Goal: Transaction & Acquisition: Purchase product/service

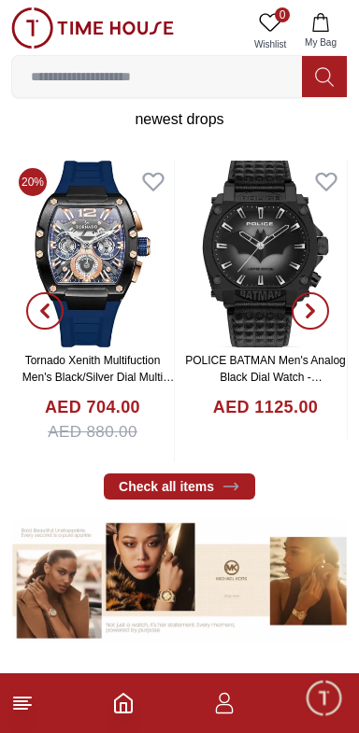
click at [40, 319] on span "button" at bounding box center [44, 310] width 37 height 37
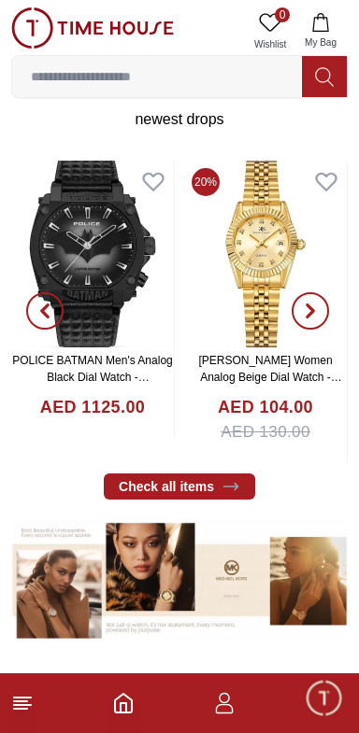
click at [46, 309] on icon "button" at bounding box center [44, 310] width 15 height 15
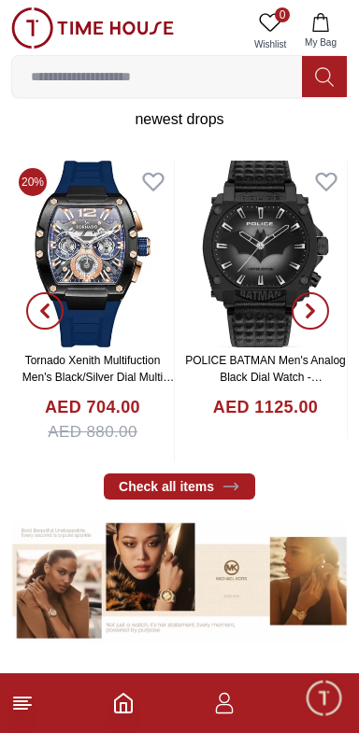
click at [42, 317] on span "button" at bounding box center [44, 310] width 37 height 37
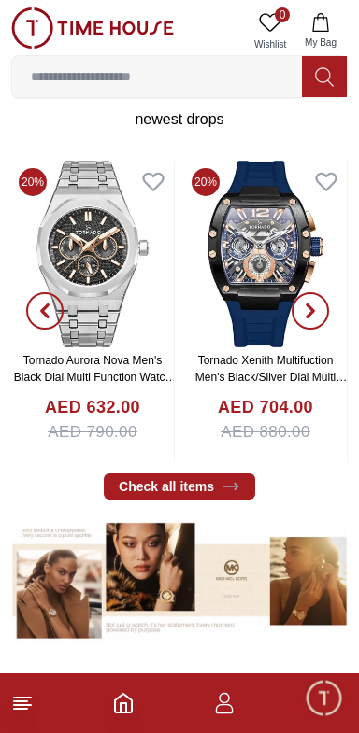
click at [46, 310] on icon "button" at bounding box center [44, 310] width 15 height 15
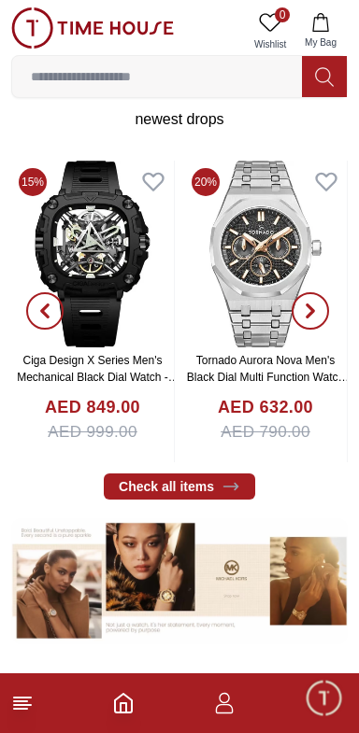
click at [43, 316] on icon "button" at bounding box center [44, 310] width 15 height 15
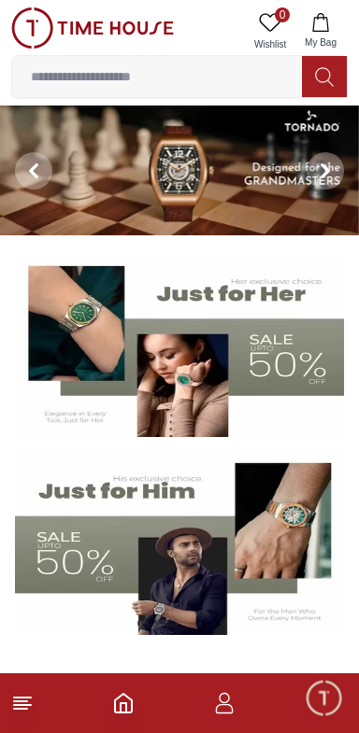
click at [92, 70] on input at bounding box center [156, 76] width 289 height 37
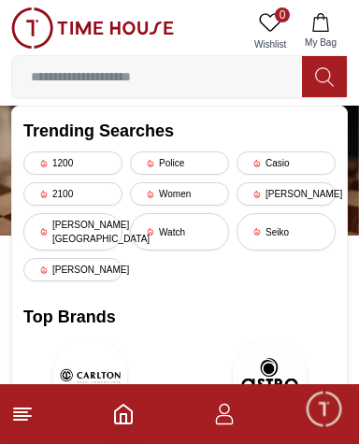
click at [70, 220] on div "[PERSON_NAME][GEOGRAPHIC_DATA]" at bounding box center [72, 231] width 99 height 37
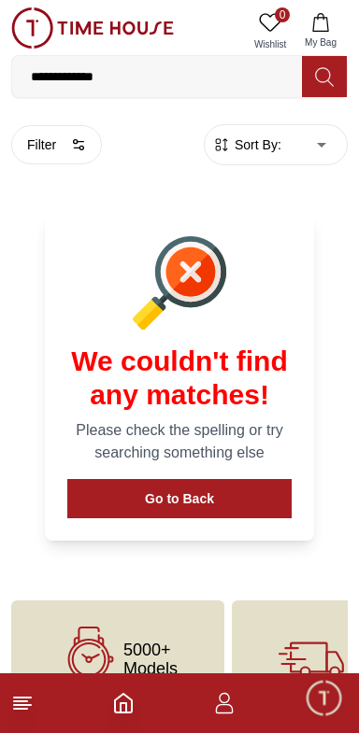
click at [52, 141] on button "Filter" at bounding box center [56, 144] width 91 height 39
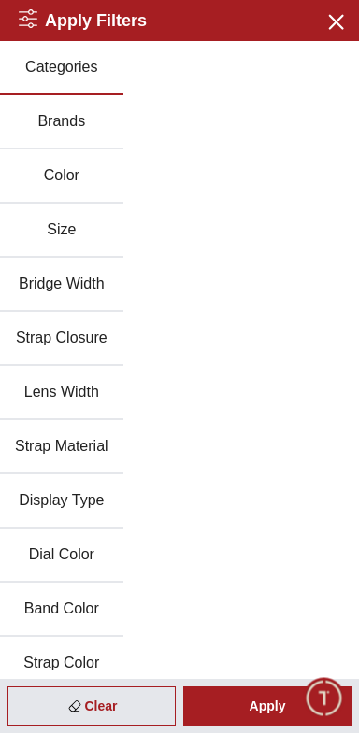
click at [46, 117] on button "Brands" at bounding box center [61, 122] width 123 height 54
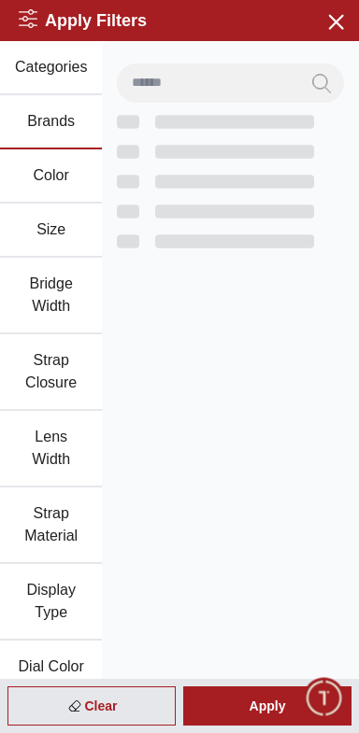
click at [58, 107] on button "Brands" at bounding box center [51, 122] width 102 height 54
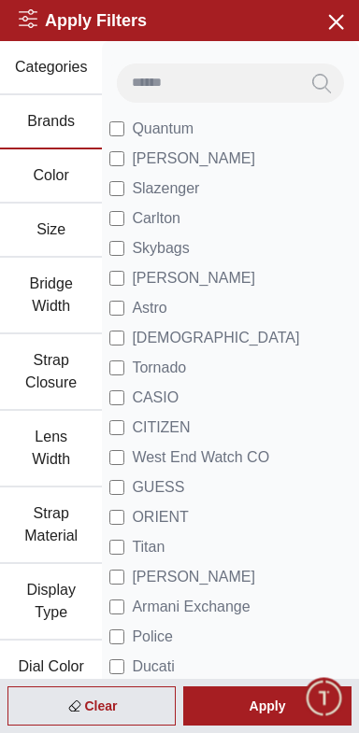
click at [44, 166] on button "Color" at bounding box center [51, 176] width 102 height 54
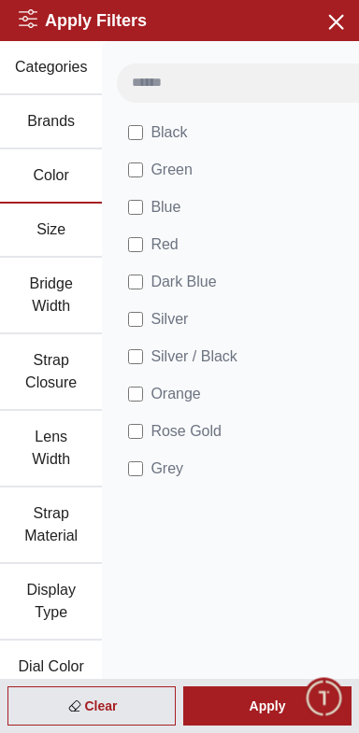
click at [49, 220] on button "Size" at bounding box center [51, 231] width 102 height 54
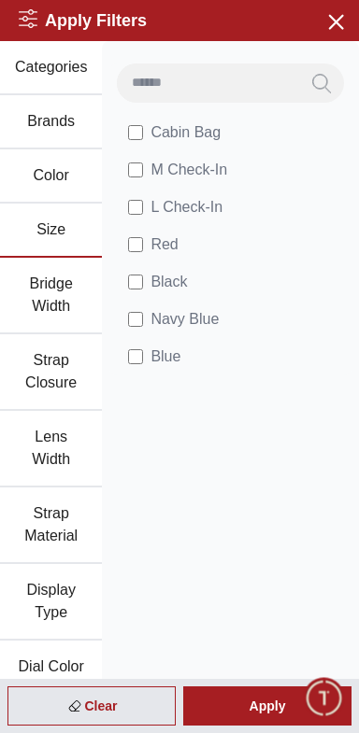
click at [43, 299] on button "Bridge Width" at bounding box center [51, 296] width 102 height 77
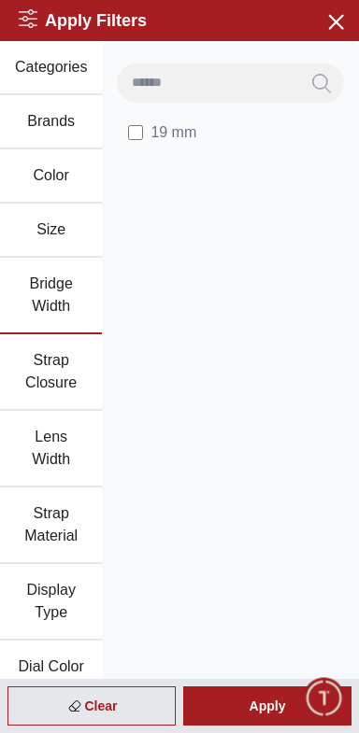
click at [45, 372] on button "Strap Closure" at bounding box center [51, 372] width 102 height 77
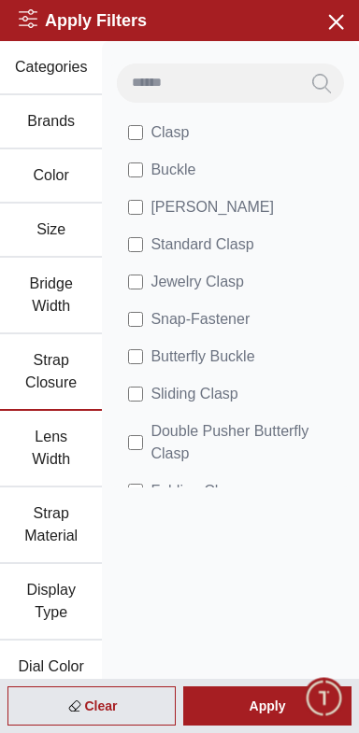
click at [52, 77] on button "Categories" at bounding box center [51, 68] width 102 height 54
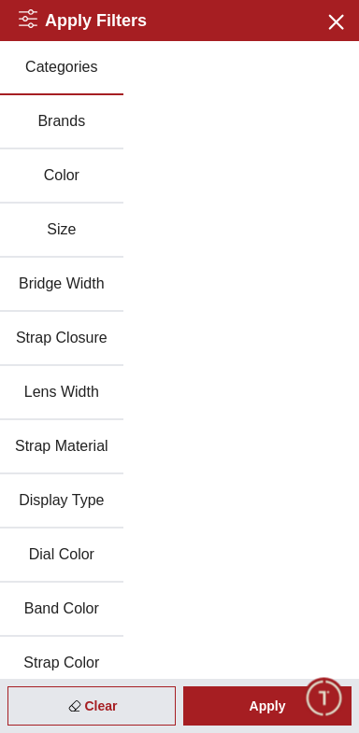
click at [51, 135] on button "Brands" at bounding box center [61, 122] width 123 height 54
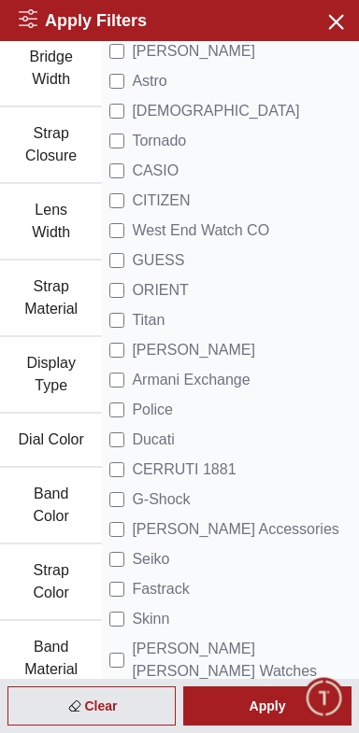
scroll to position [519, 0]
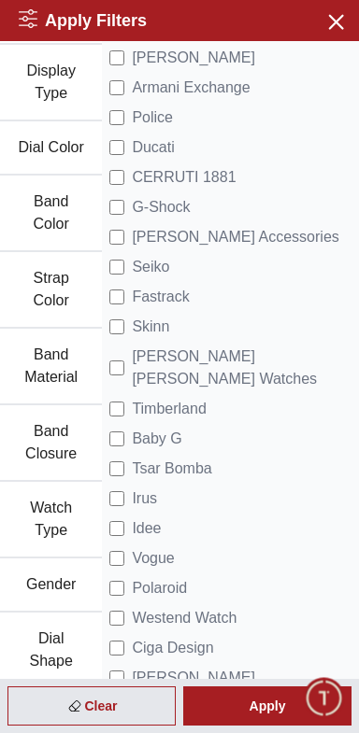
click at [63, 584] on button "Gender" at bounding box center [51, 585] width 102 height 54
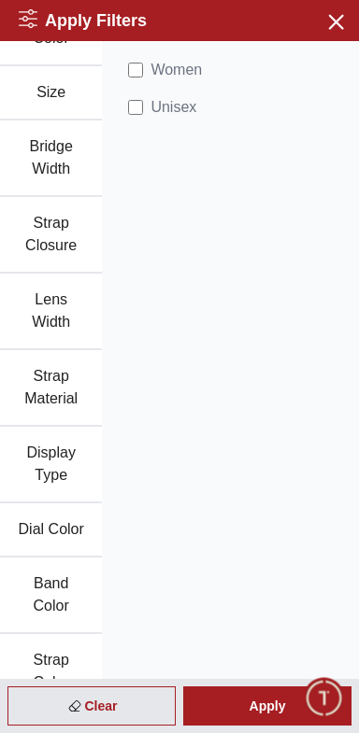
scroll to position [0, 0]
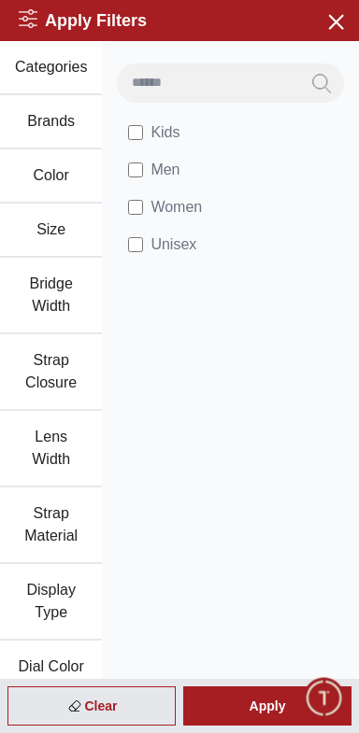
click at [257, 717] on div "Apply" at bounding box center [267, 705] width 168 height 39
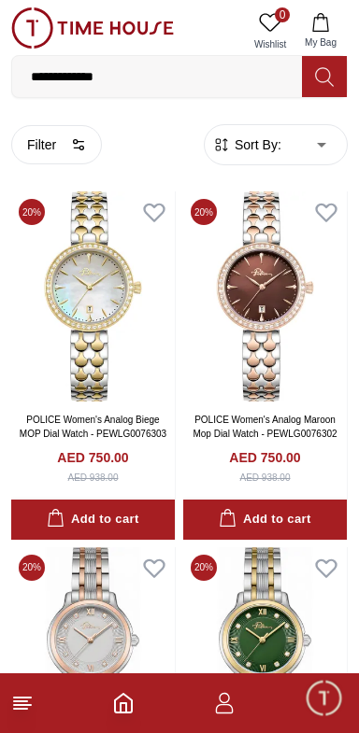
click at [314, 708] on span "Minimize live chat window" at bounding box center [323, 697] width 54 height 54
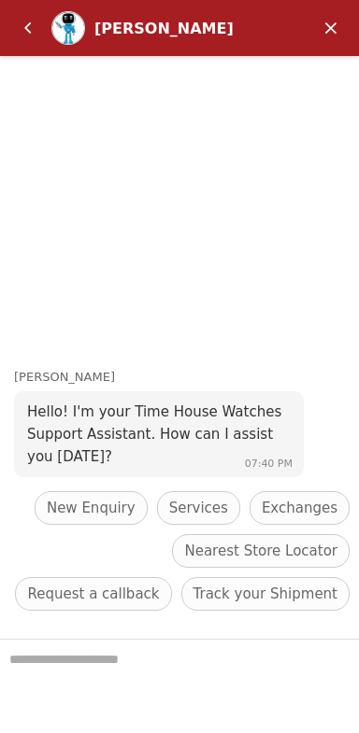
click at [23, 26] on em "Back" at bounding box center [27, 27] width 37 height 37
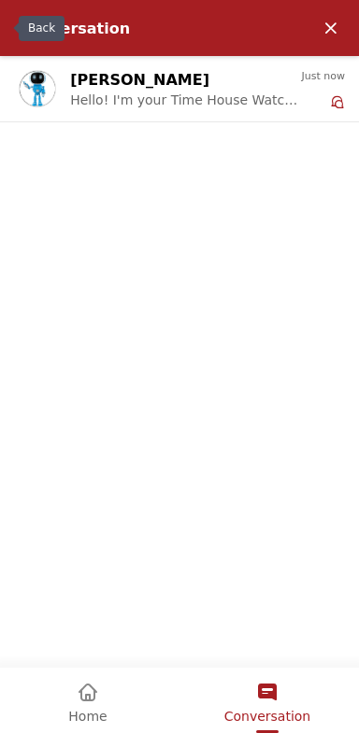
click at [104, 725] on div "Home" at bounding box center [87, 699] width 38 height 63
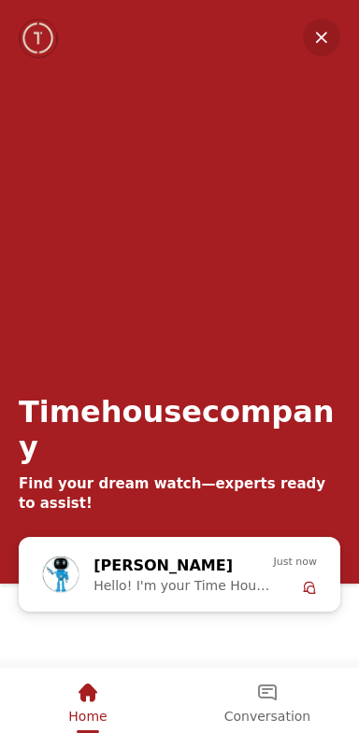
click at [325, 35] on em "Minimize" at bounding box center [321, 37] width 37 height 37
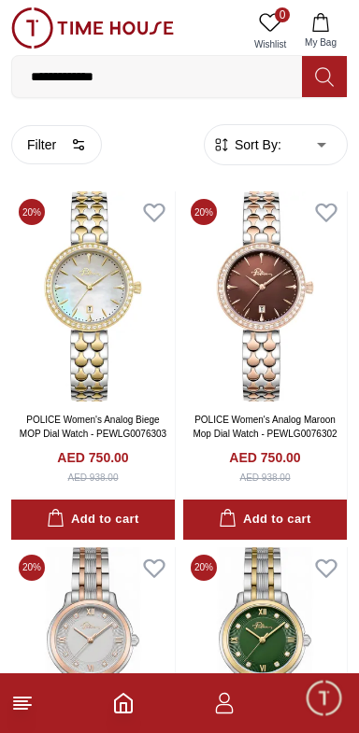
click at [270, 25] on icon at bounding box center [270, 22] width 22 height 22
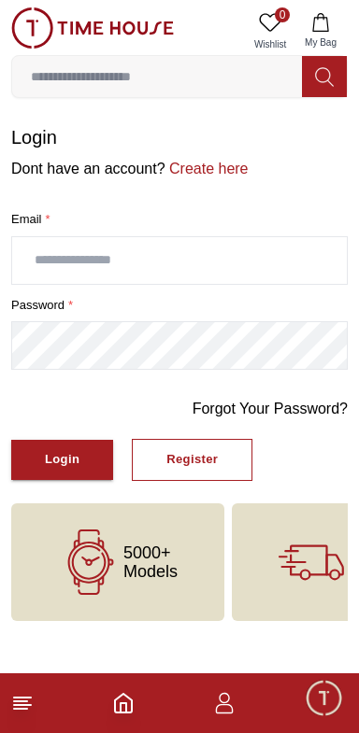
click at [26, 705] on line at bounding box center [22, 705] width 17 height 0
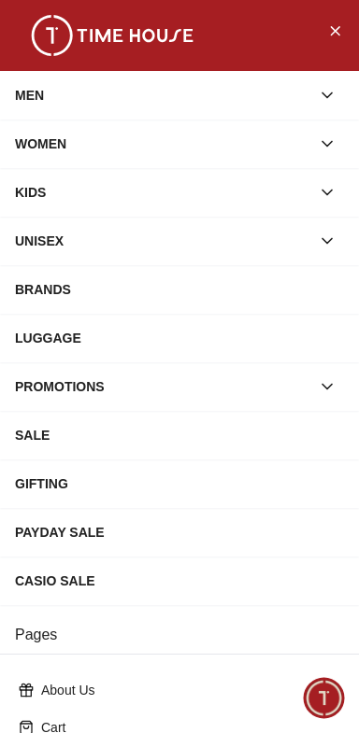
click at [68, 145] on div "WOMEN" at bounding box center [162, 144] width 295 height 34
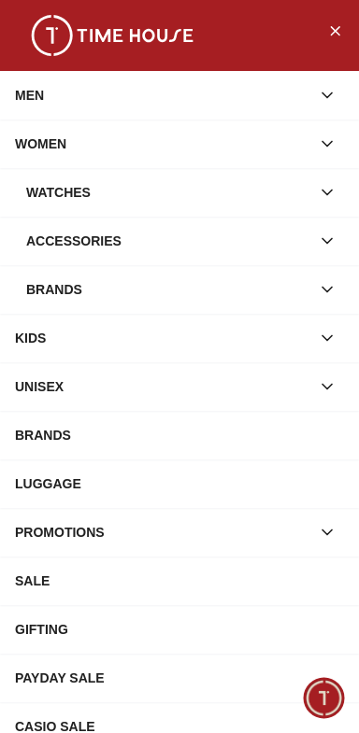
click at [75, 185] on div "Watches" at bounding box center [168, 193] width 284 height 34
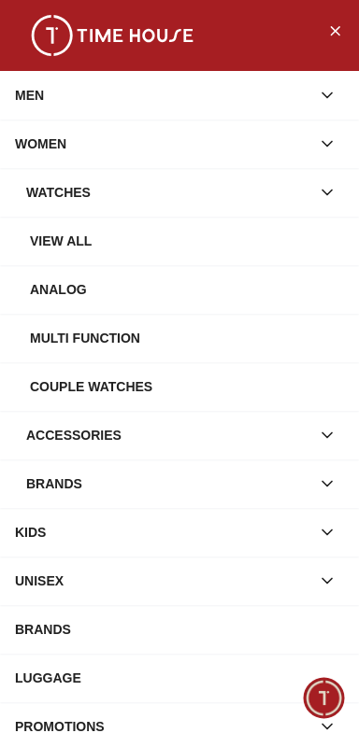
click at [74, 244] on div "View all" at bounding box center [187, 241] width 314 height 34
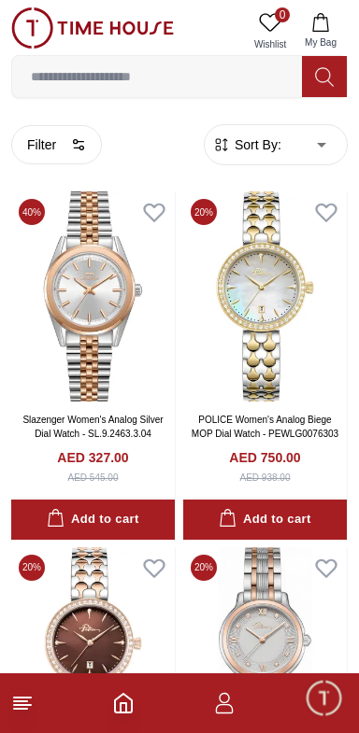
click at [224, 711] on icon "button" at bounding box center [224, 703] width 22 height 22
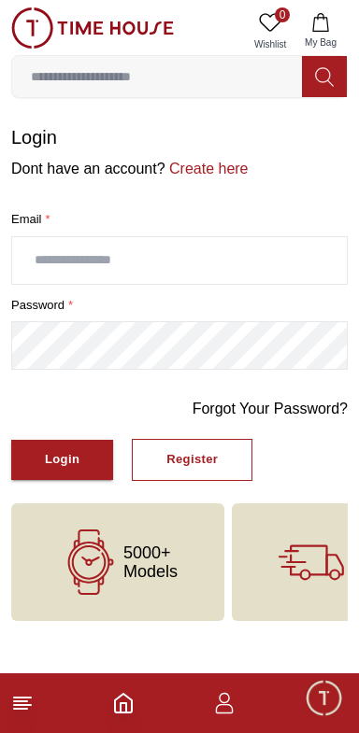
click at [32, 712] on icon at bounding box center [22, 703] width 22 height 22
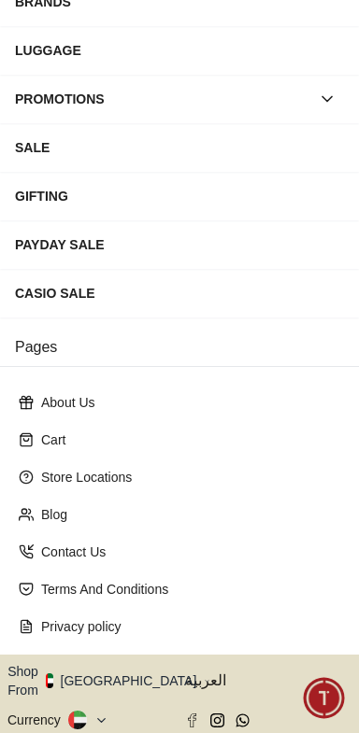
scroll to position [317, 0]
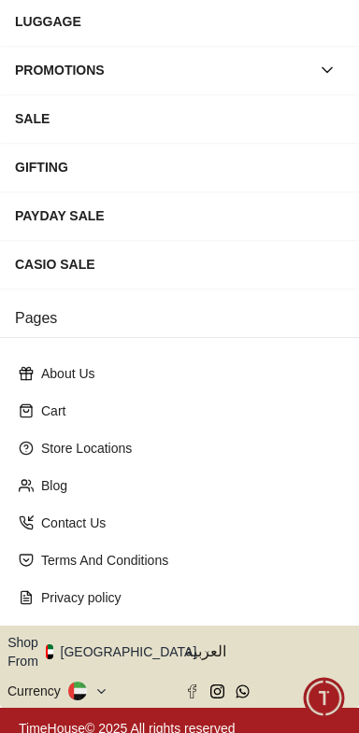
click at [130, 643] on button "Shop From [GEOGRAPHIC_DATA]" at bounding box center [108, 651] width 203 height 37
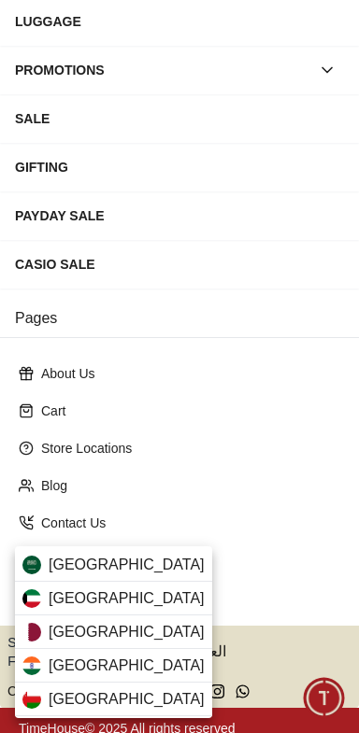
click at [126, 607] on div "[GEOGRAPHIC_DATA]" at bounding box center [113, 599] width 197 height 34
